Goal: Information Seeking & Learning: Check status

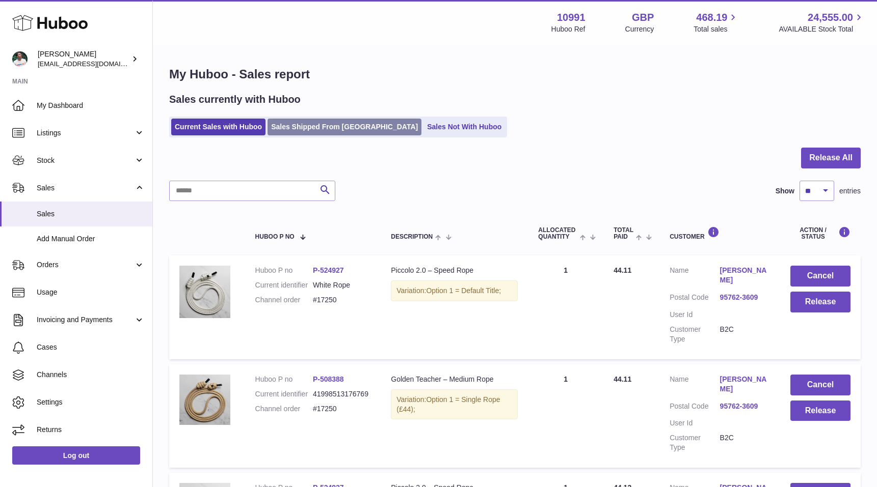
click at [313, 128] on link "Sales Shipped From Huboo" at bounding box center [344, 127] width 154 height 17
click at [258, 184] on input "text" at bounding box center [252, 191] width 166 height 20
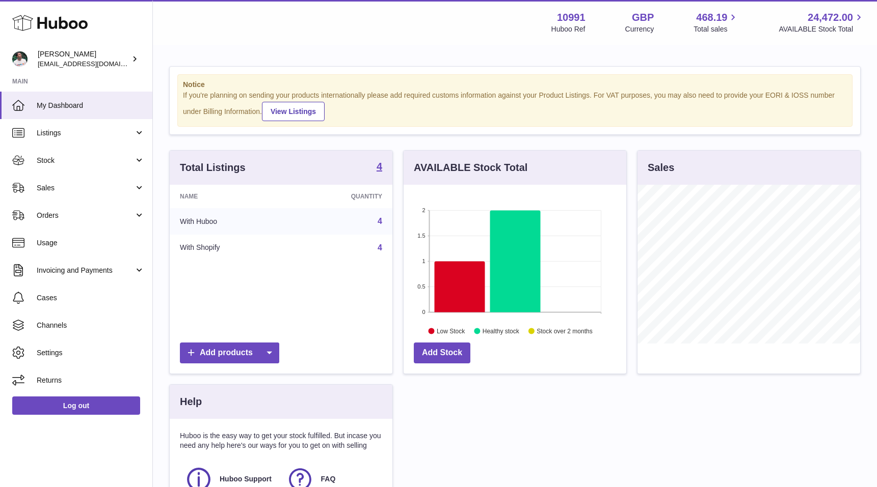
scroll to position [159, 223]
click at [95, 190] on span "Sales" at bounding box center [85, 188] width 97 height 10
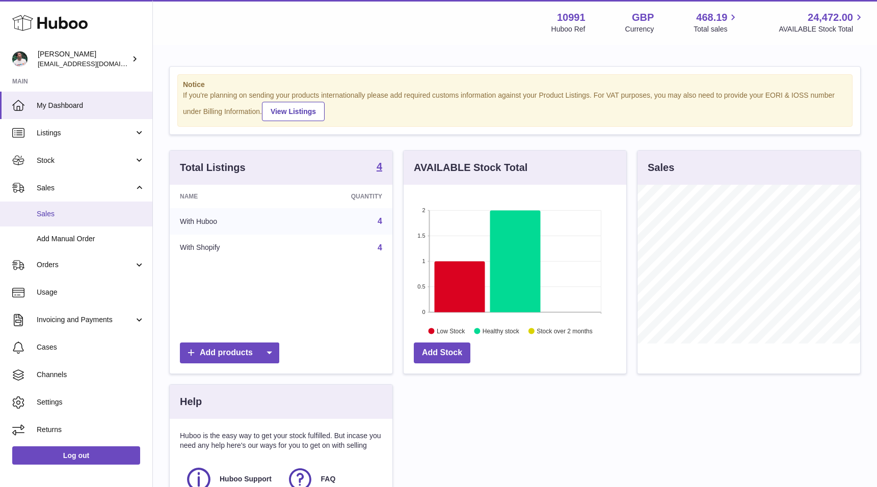
click at [91, 212] on span "Sales" at bounding box center [91, 214] width 108 height 10
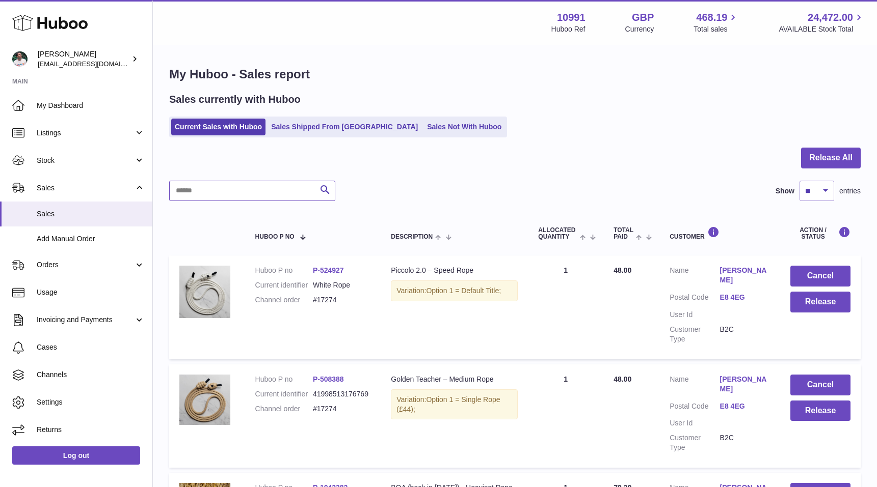
click at [249, 193] on input "text" at bounding box center [252, 191] width 166 height 20
paste input "******"
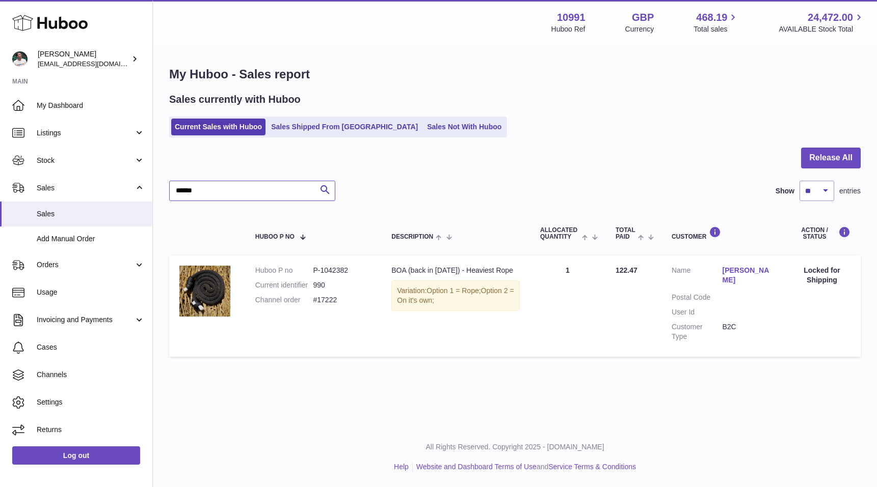
click at [179, 190] on input "******" at bounding box center [252, 191] width 166 height 20
type input "******"
click at [295, 306] on dl "Huboo P no P-1042382 Current identifier 990 Channel order #17222" at bounding box center [313, 288] width 116 height 44
click at [290, 130] on link "Sales Shipped From [GEOGRAPHIC_DATA]" at bounding box center [344, 127] width 154 height 17
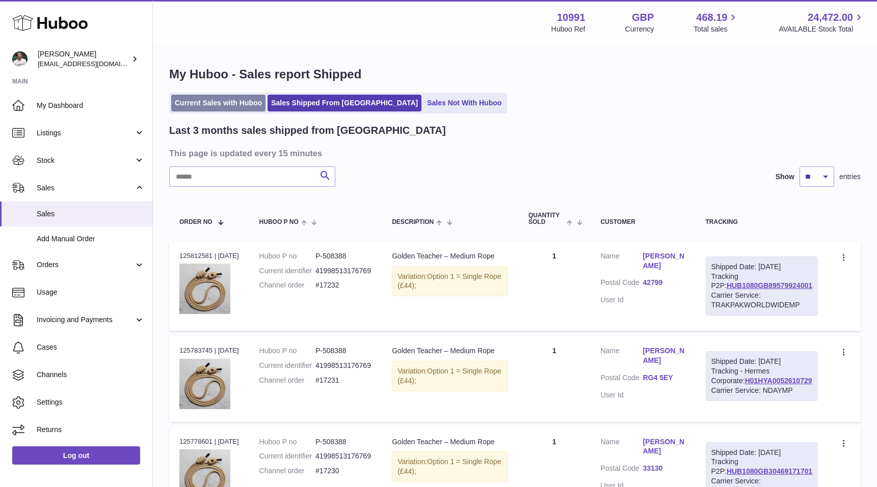
click at [215, 101] on link "Current Sales with Huboo" at bounding box center [218, 103] width 94 height 17
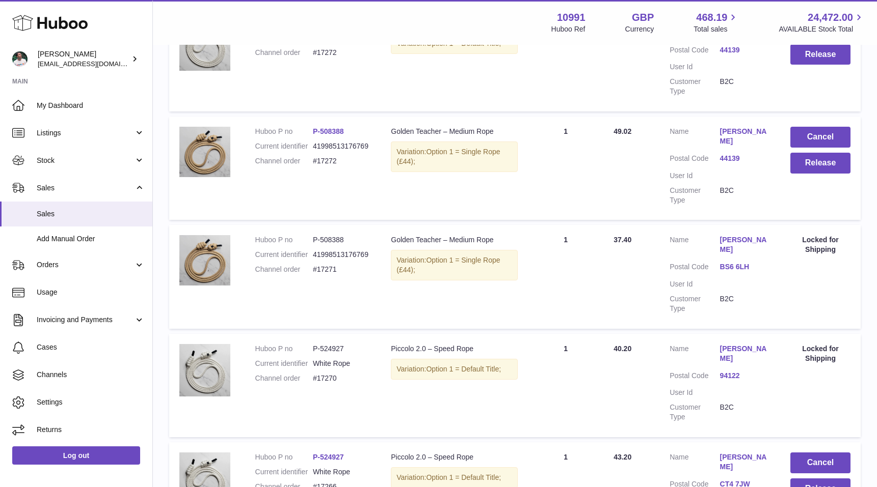
scroll to position [952, 0]
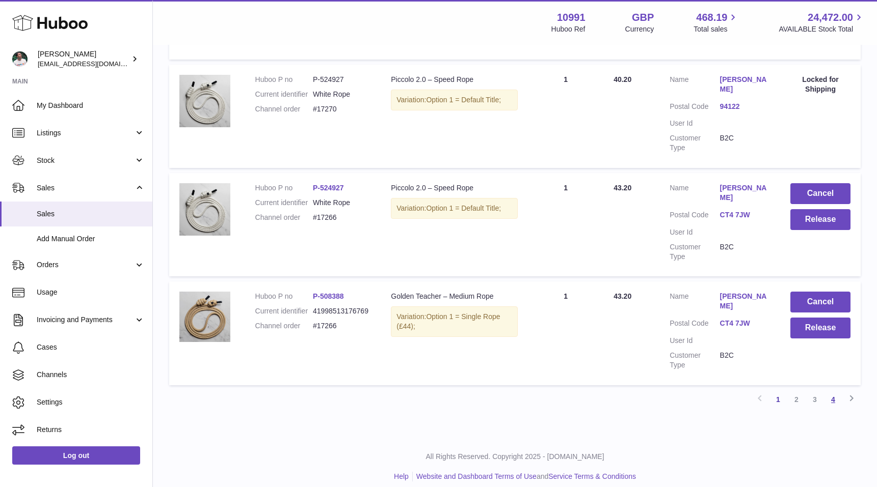
click at [833, 391] on link "4" at bounding box center [833, 400] width 18 height 18
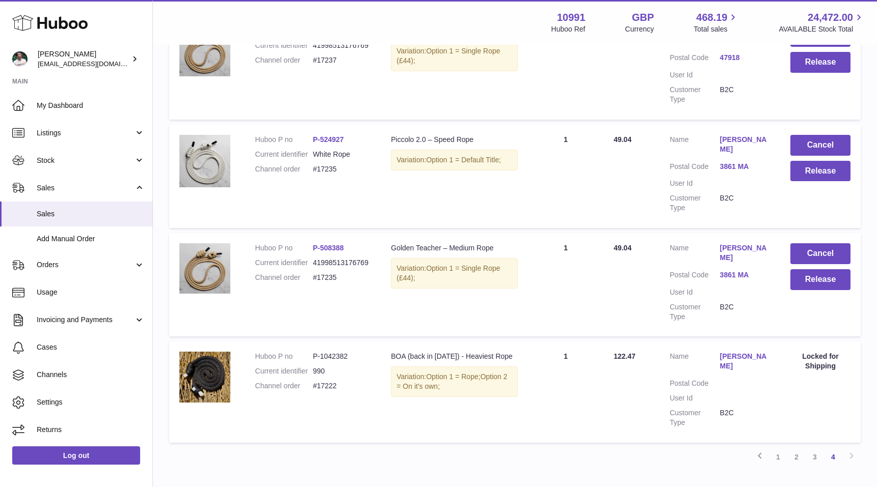
scroll to position [886, 0]
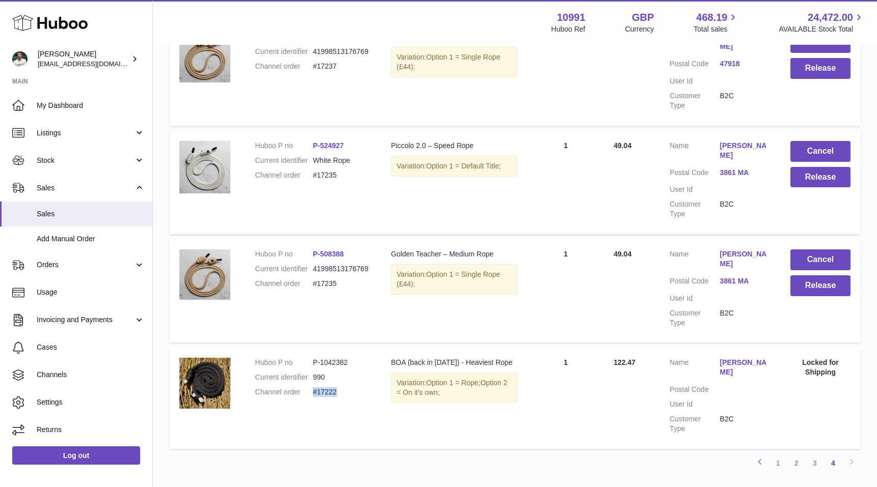
drag, startPoint x: 340, startPoint y: 335, endPoint x: 313, endPoint y: 335, distance: 26.5
click at [313, 388] on dd "#17222" at bounding box center [342, 393] width 58 height 10
copy dd "#17222"
click at [91, 167] on link "Stock" at bounding box center [76, 161] width 152 height 28
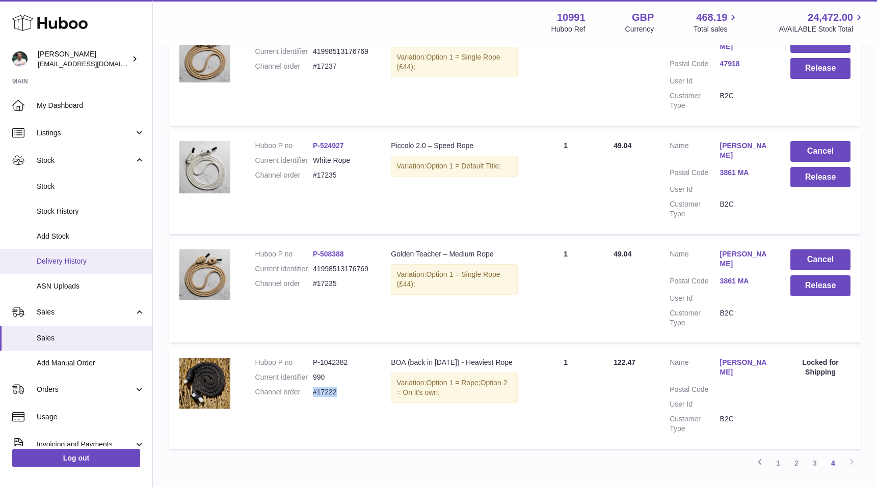
click at [75, 262] on span "Delivery History" at bounding box center [91, 262] width 108 height 10
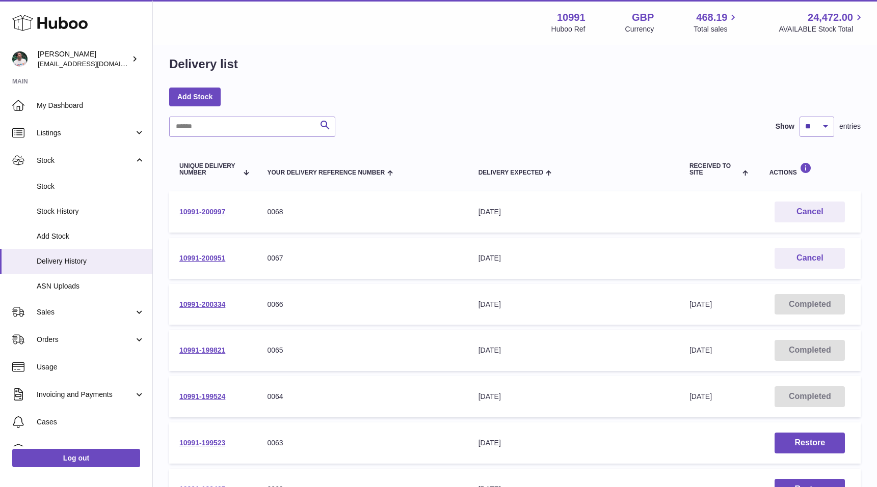
scroll to position [11, 0]
